Goal: Manage account settings

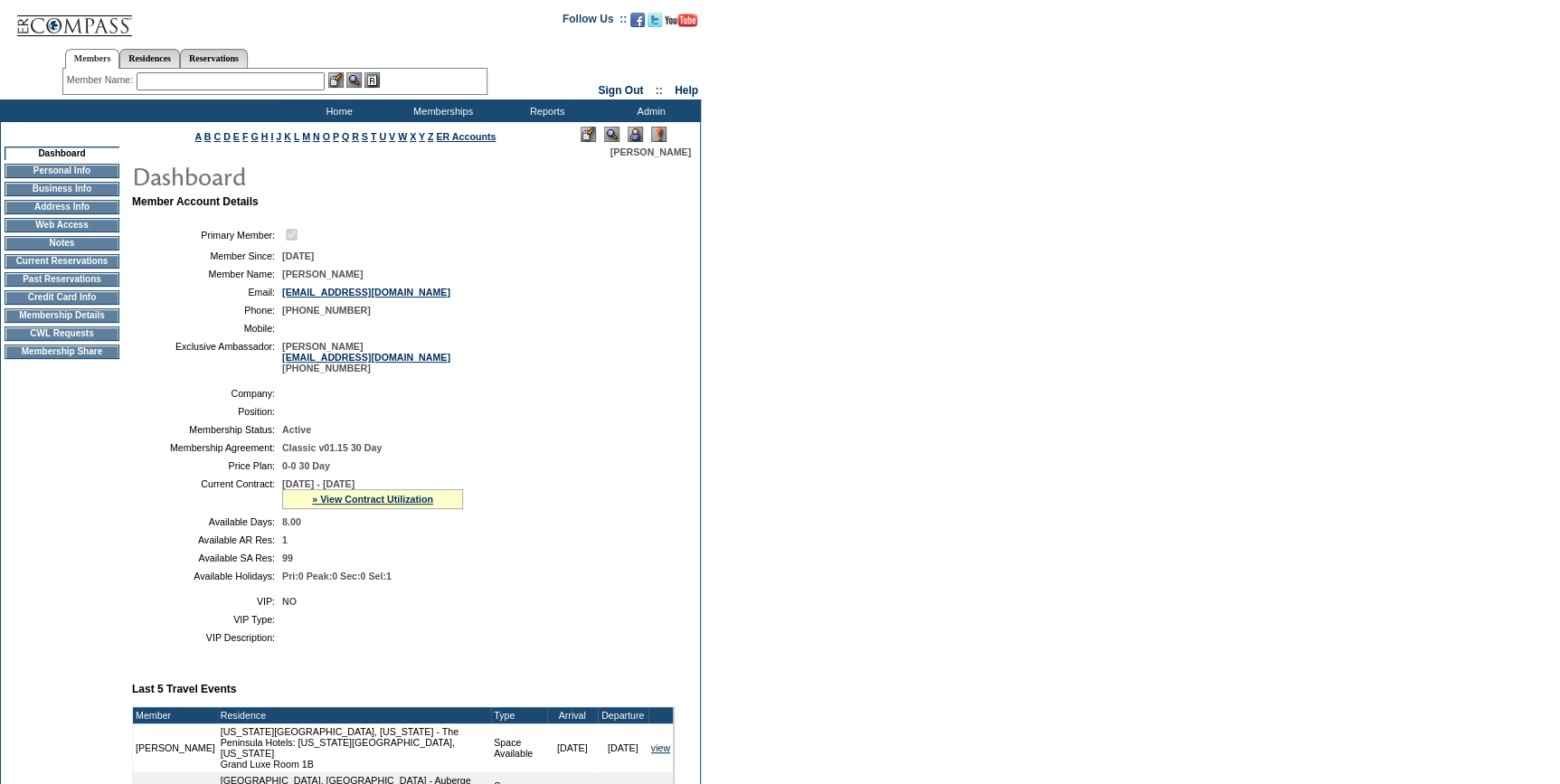
click at [80, 300] on td "Credit Card Info" at bounding box center [62, 297] width 115 height 15
click at [262, 76] on input "text" at bounding box center [229, 81] width 188 height 18
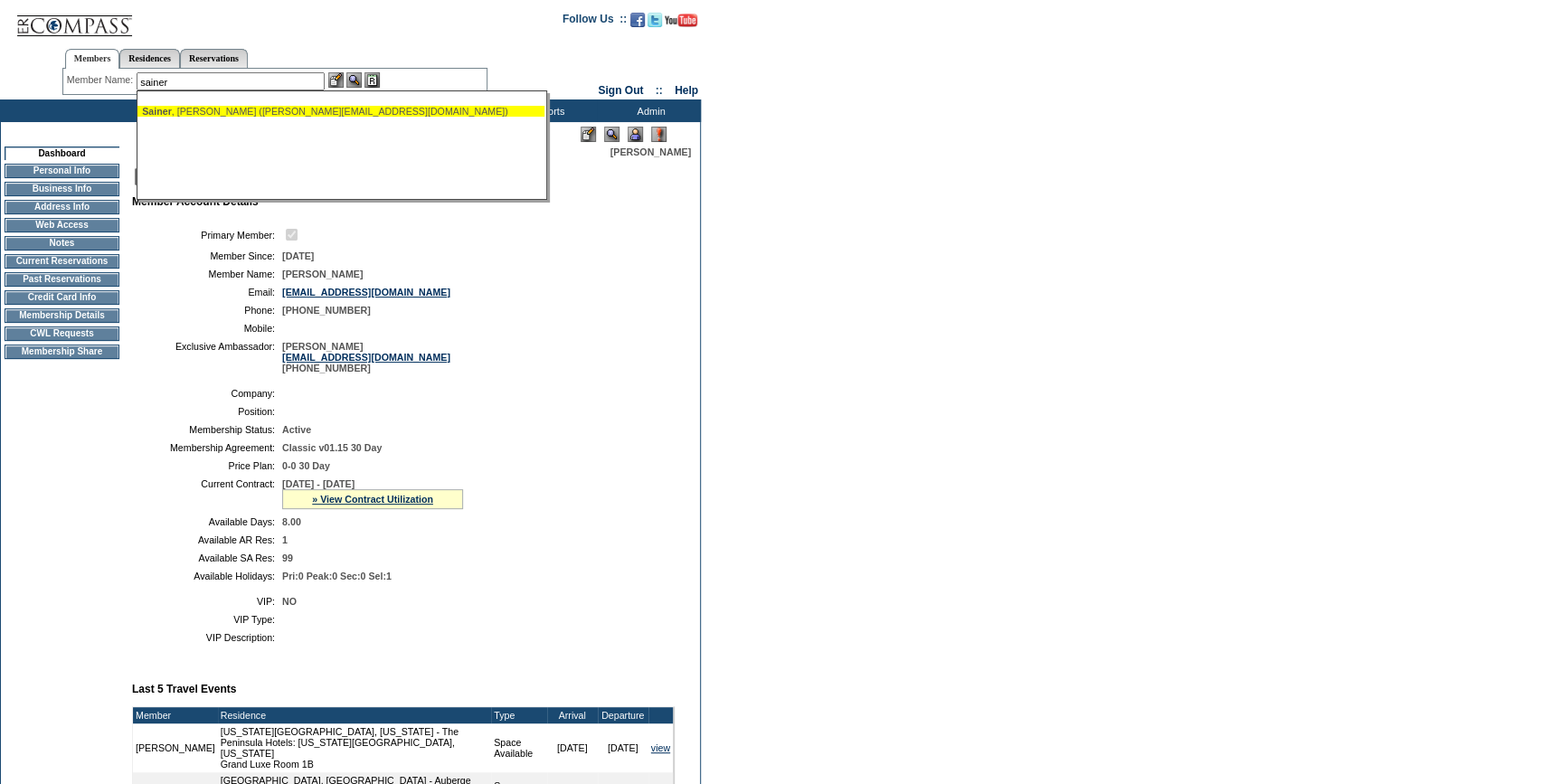
click at [236, 108] on div "[PERSON_NAME] ([PERSON_NAME][EMAIL_ADDRESS][DOMAIN_NAME])" at bounding box center [340, 111] width 398 height 11
type input "[PERSON_NAME] ([PERSON_NAME][EMAIL_ADDRESS][DOMAIN_NAME])"
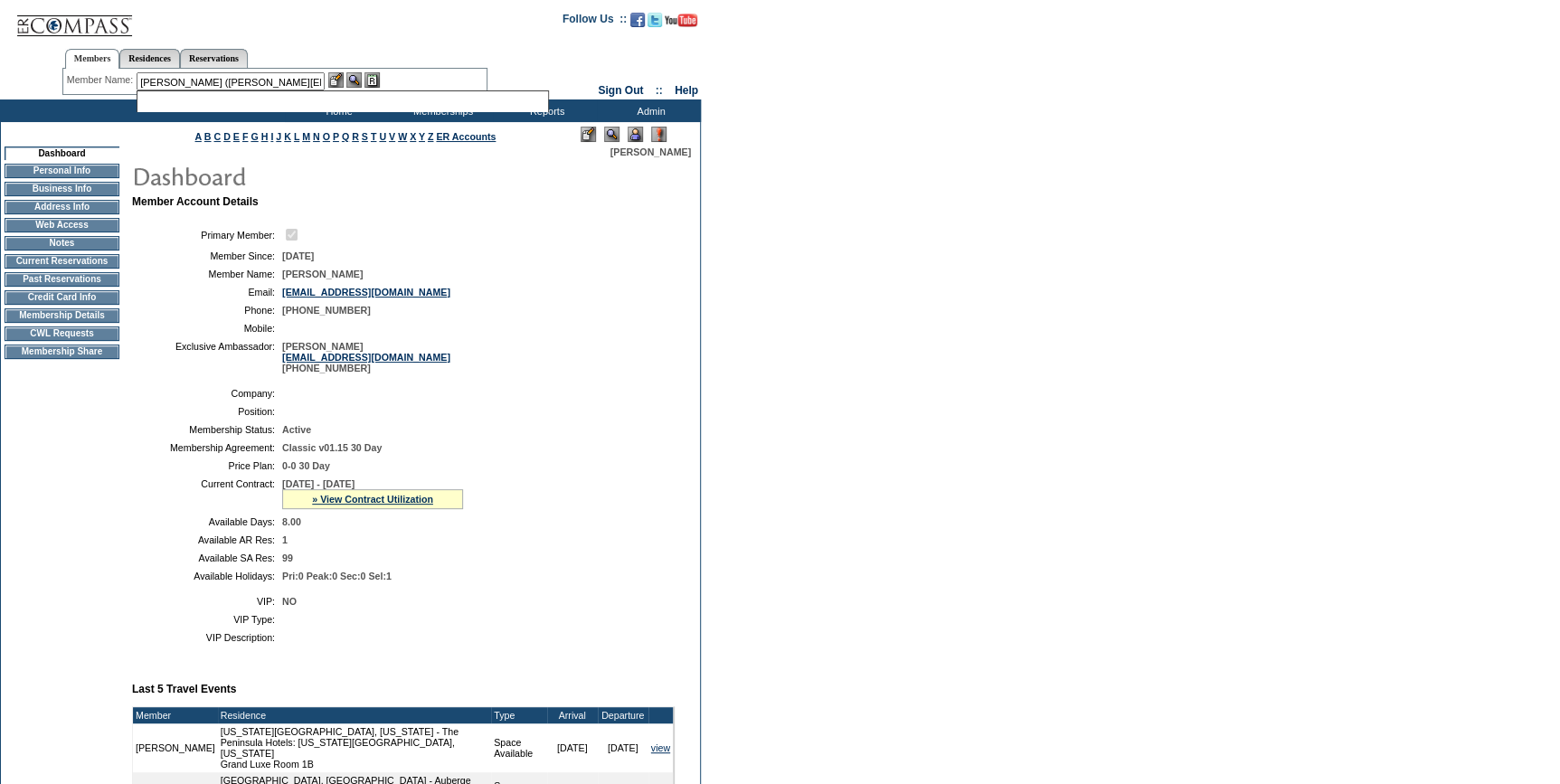
click at [343, 79] on img at bounding box center [336, 80] width 16 height 16
